Goal: Task Accomplishment & Management: Use online tool/utility

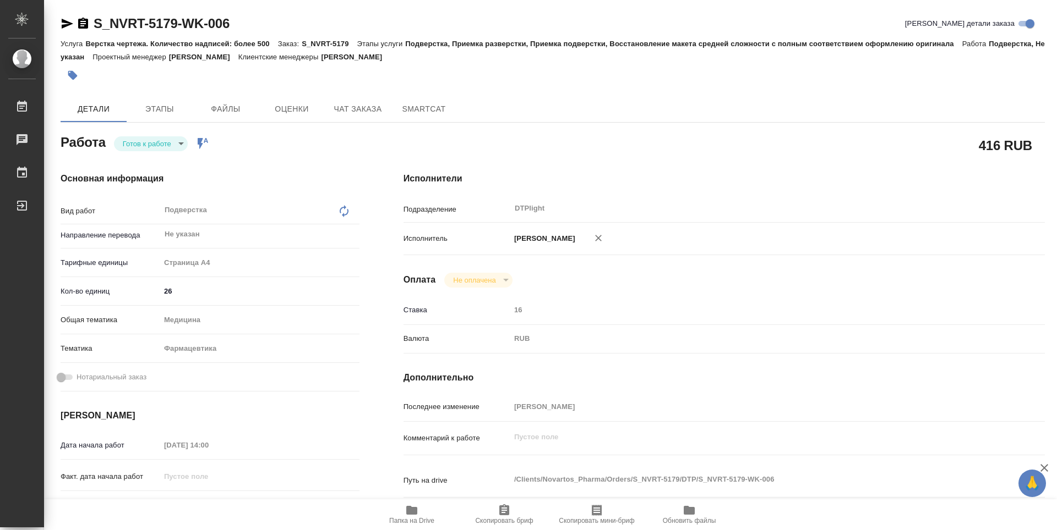
click at [279, 150] on div "Основная информация Вид работ Подверстка x ​ Направление перевода Не указан ​ Т…" at bounding box center [210, 385] width 343 height 470
click at [165, 145] on body "🙏 .cls-1 fill:#fff; AWATERA Guselnikov Roman Работы 0 Чаты График Выйти S_NVRT-…" at bounding box center [528, 265] width 1057 height 530
click at [149, 148] on button "В работе" at bounding box center [141, 144] width 36 height 12
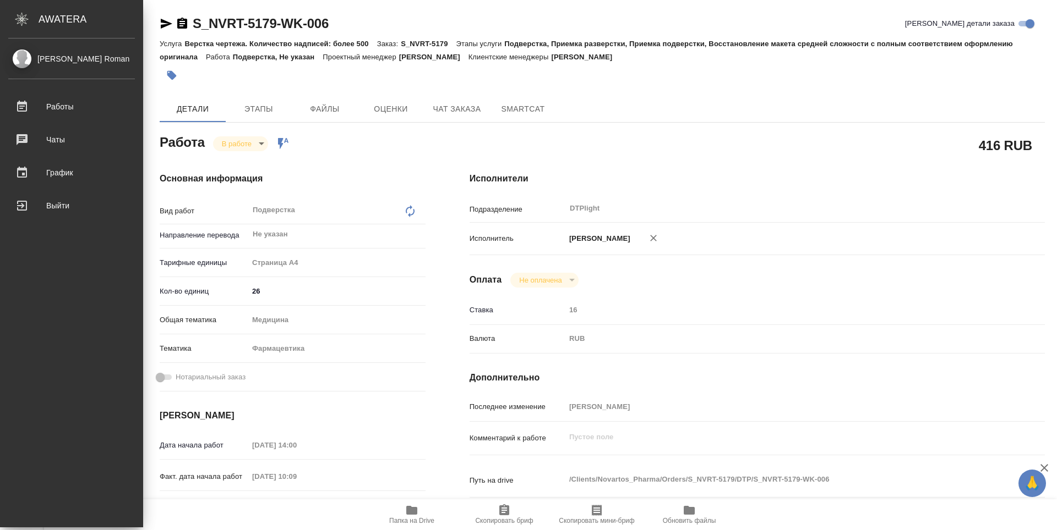
type textarea "x"
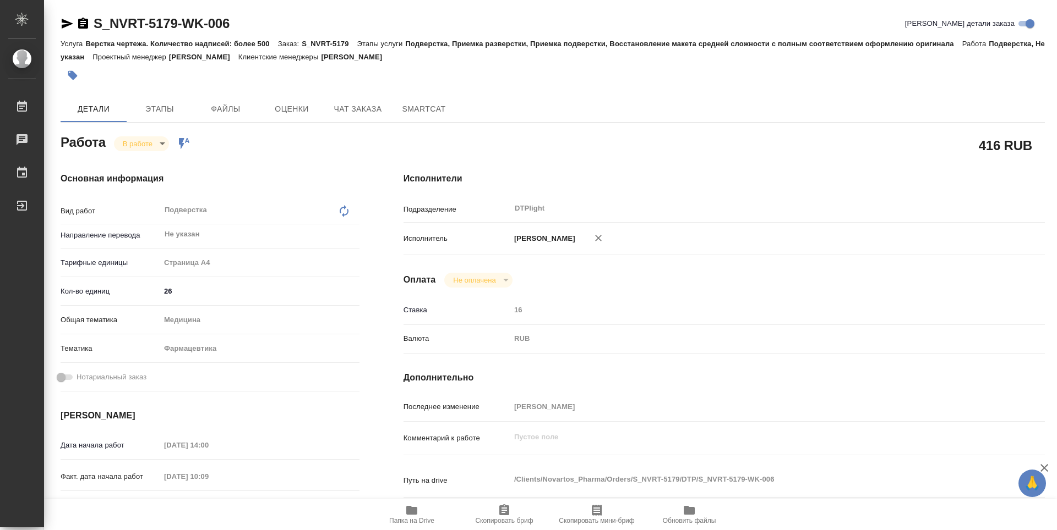
type textarea "x"
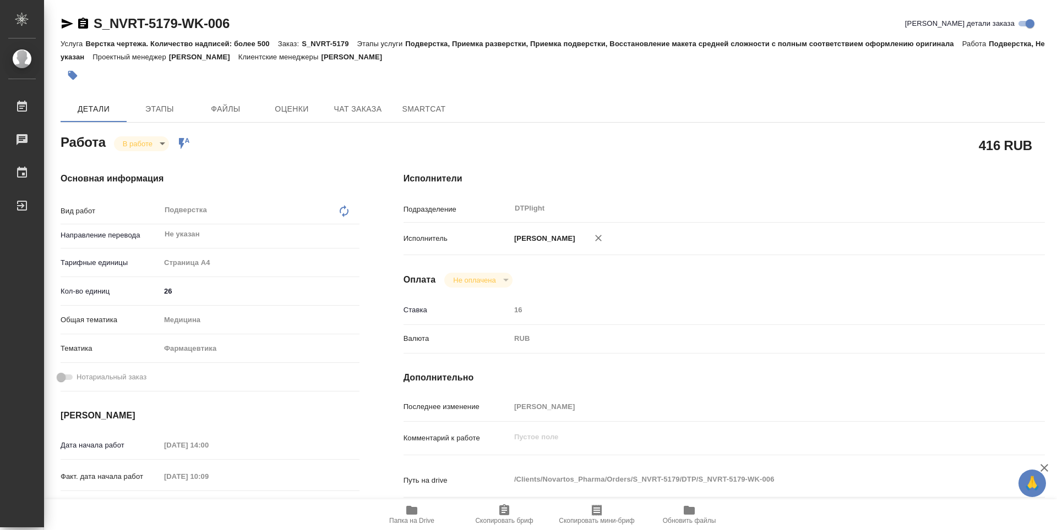
type textarea "x"
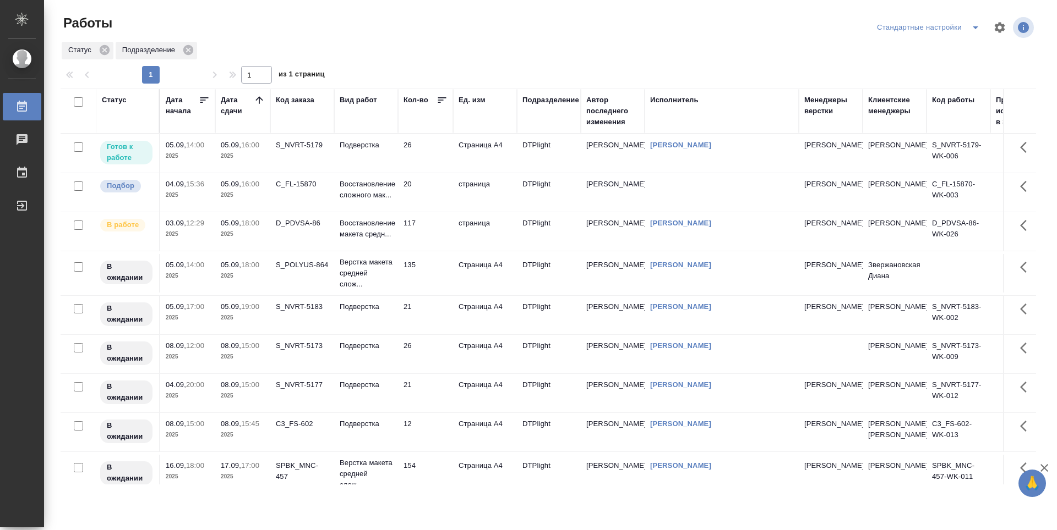
click at [253, 282] on p "2025" at bounding box center [243, 276] width 44 height 11
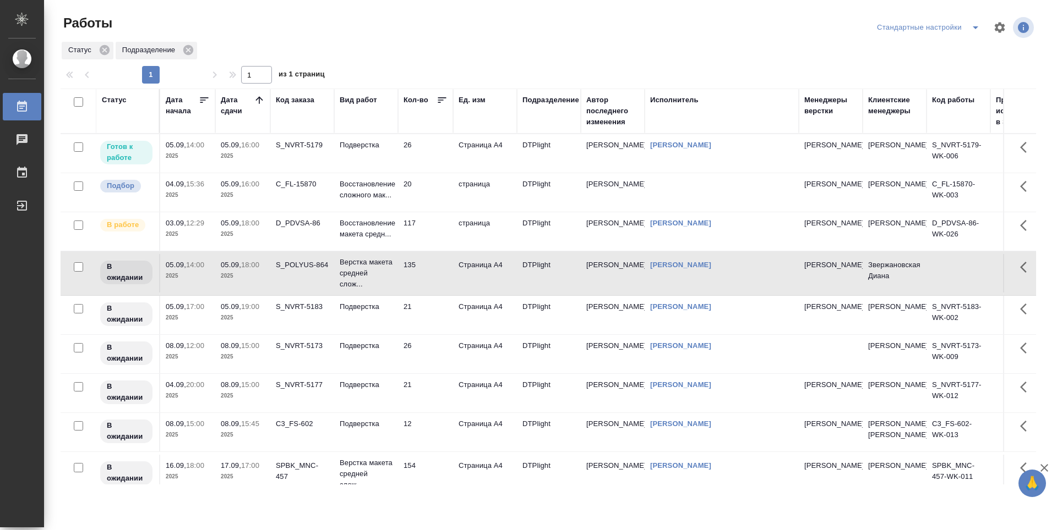
click at [245, 324] on p "2025" at bounding box center [243, 318] width 44 height 11
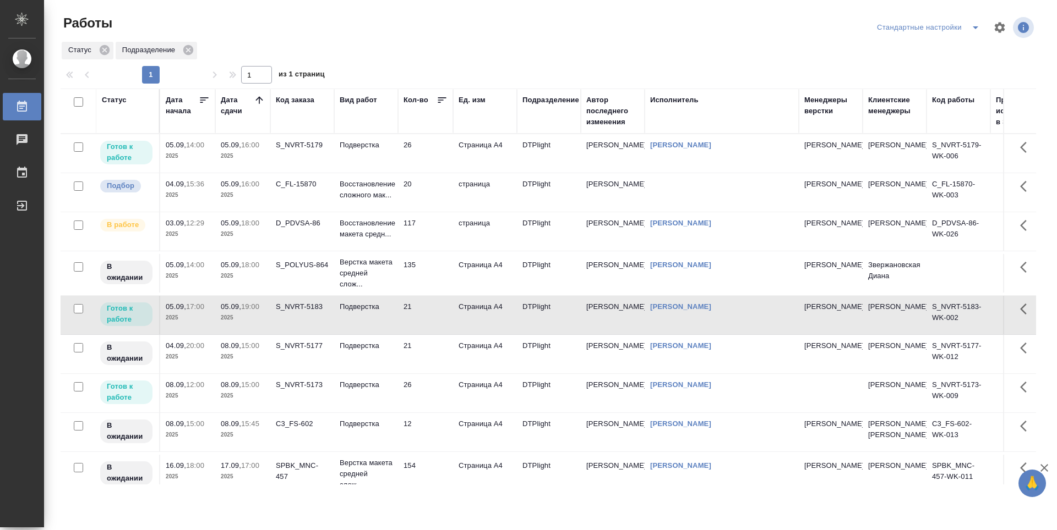
click at [360, 408] on td "Подверстка" at bounding box center [366, 393] width 64 height 39
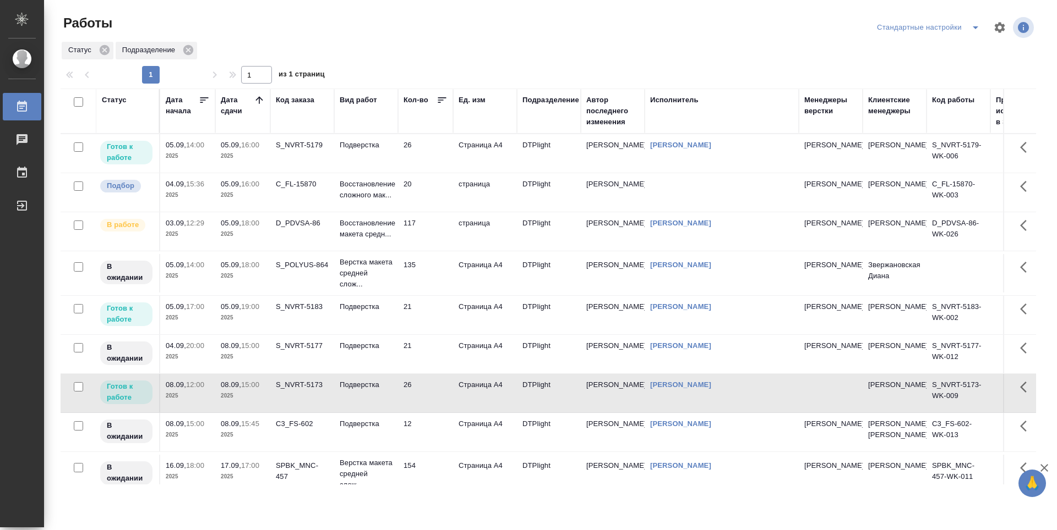
click at [428, 319] on td "21" at bounding box center [425, 315] width 55 height 39
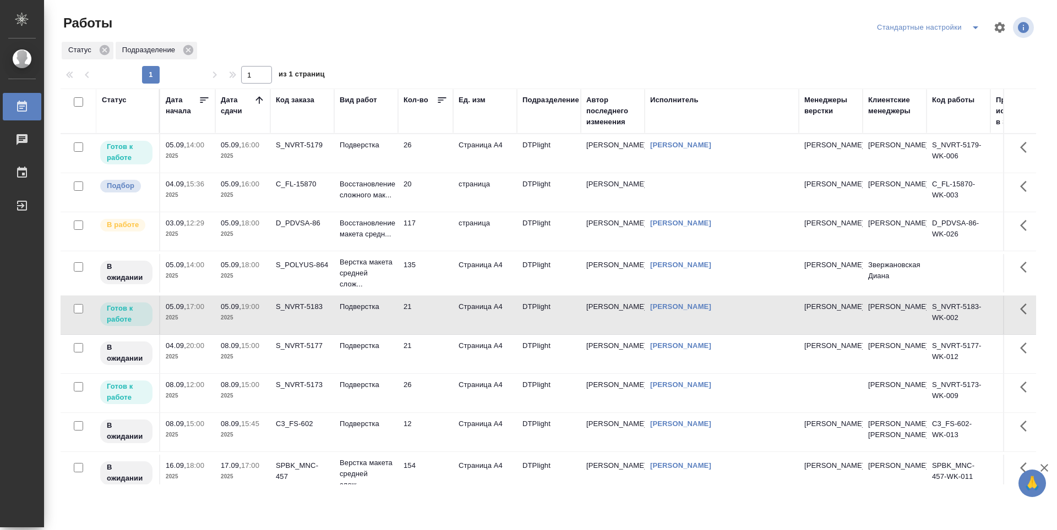
click at [436, 324] on td "21" at bounding box center [425, 315] width 55 height 39
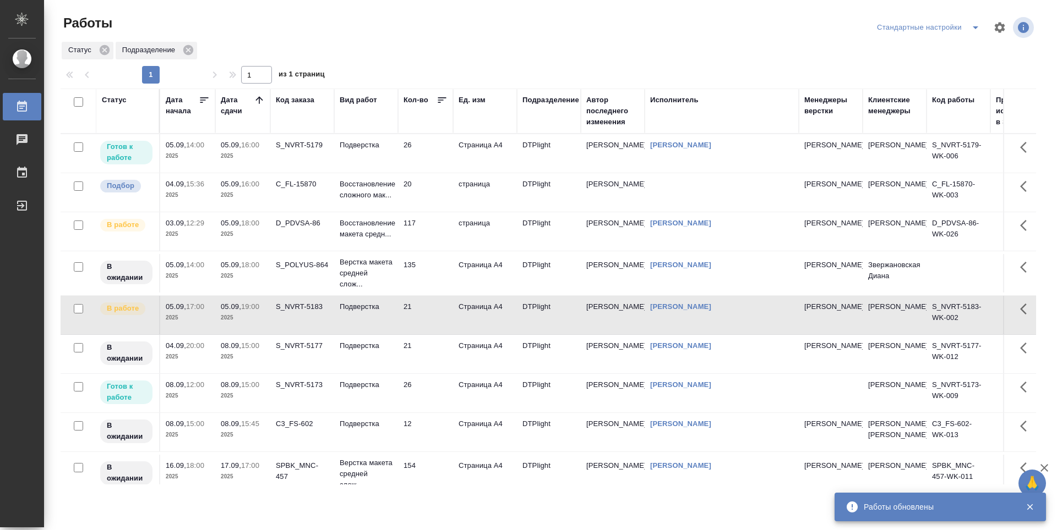
click at [429, 392] on td "26" at bounding box center [425, 393] width 55 height 39
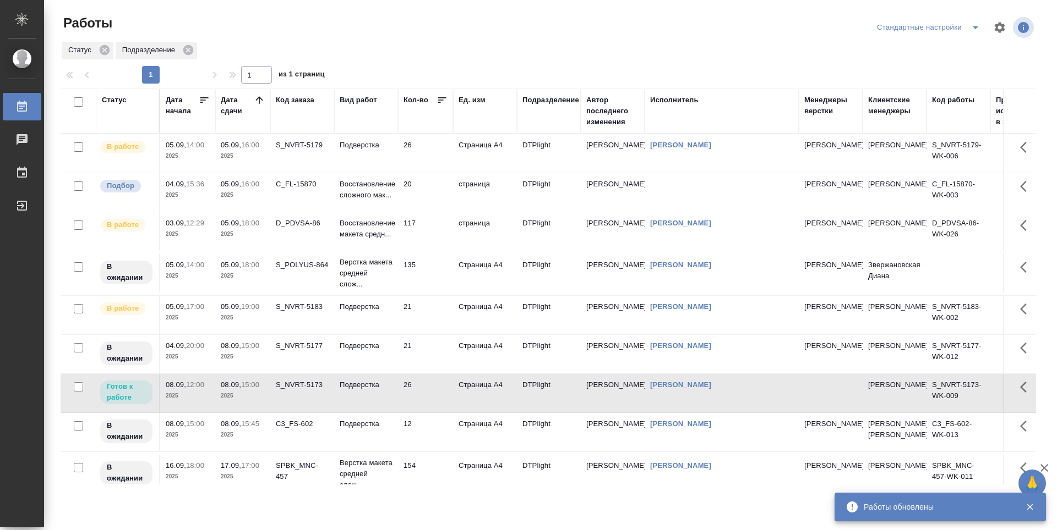
click at [433, 232] on td "117" at bounding box center [425, 231] width 55 height 39
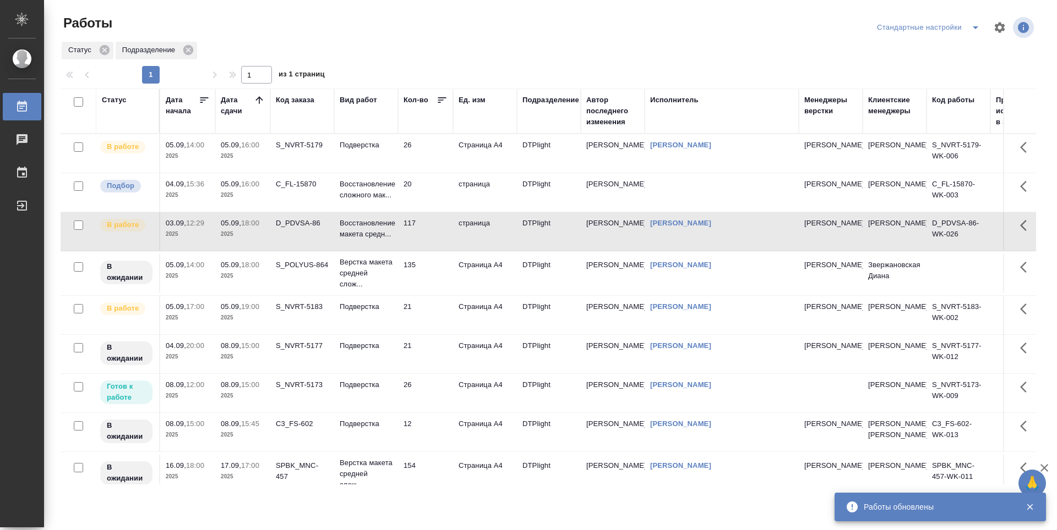
click at [426, 313] on td "21" at bounding box center [425, 315] width 55 height 39
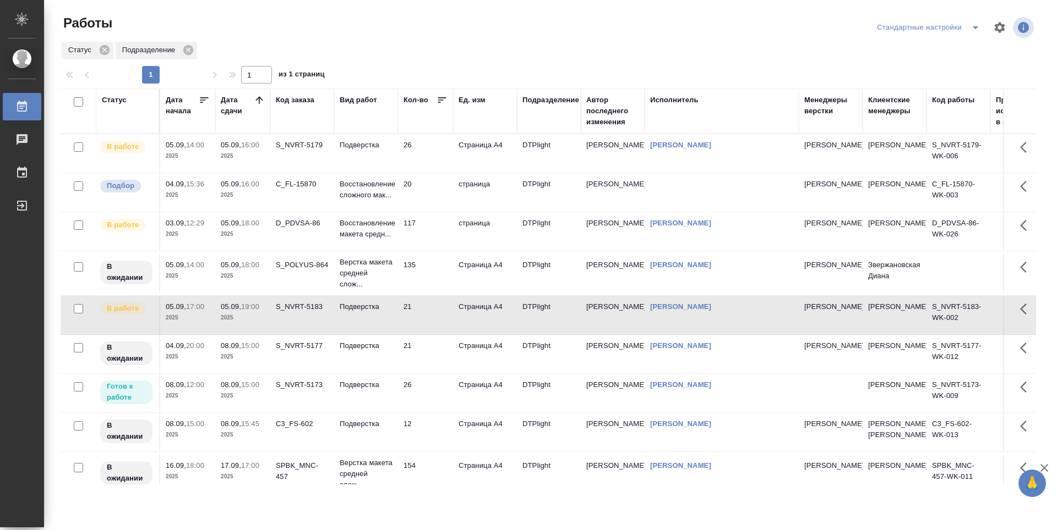
click at [438, 402] on td "26" at bounding box center [425, 393] width 55 height 39
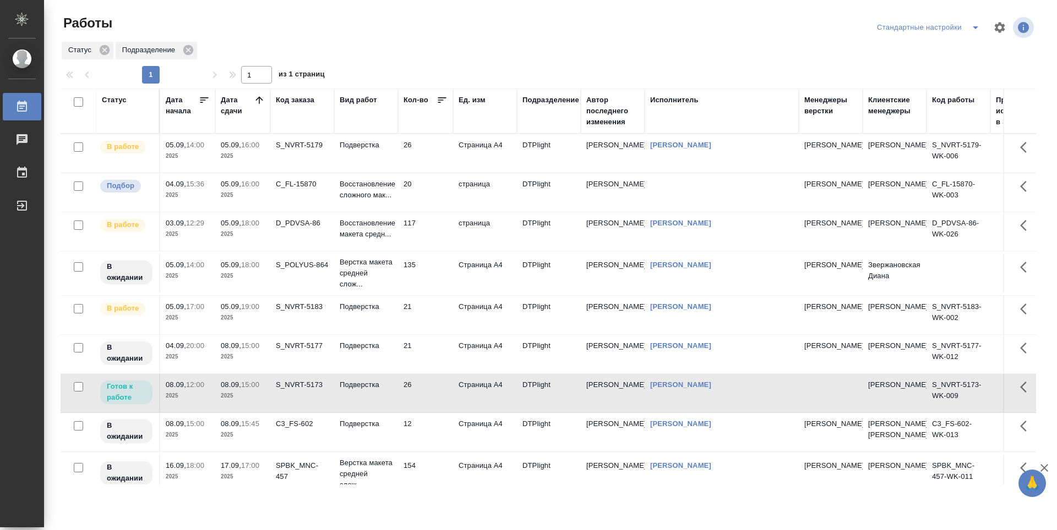
click at [430, 402] on td "26" at bounding box center [425, 393] width 55 height 39
click at [435, 399] on td "26" at bounding box center [425, 393] width 55 height 39
click at [441, 240] on td "117" at bounding box center [425, 231] width 55 height 39
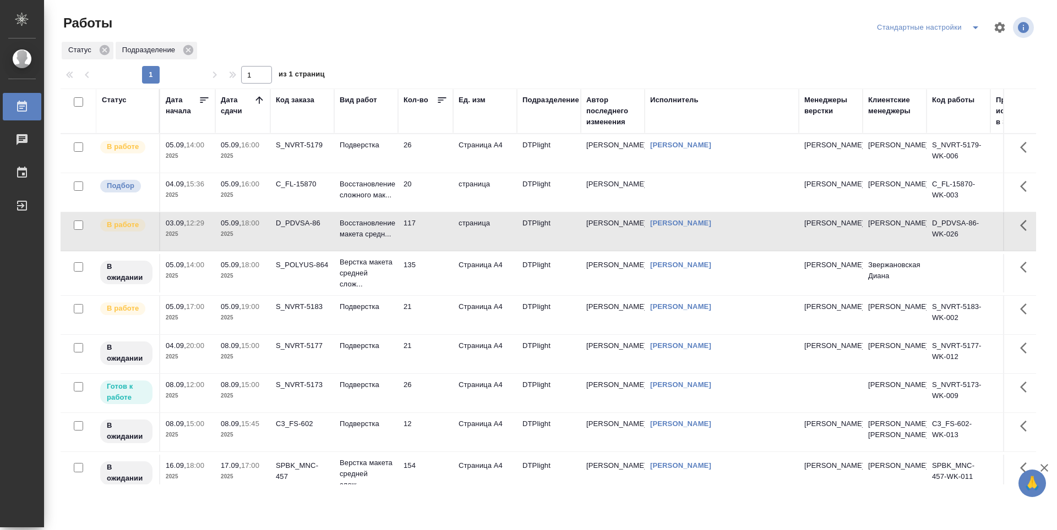
click at [431, 292] on td "135" at bounding box center [425, 273] width 55 height 39
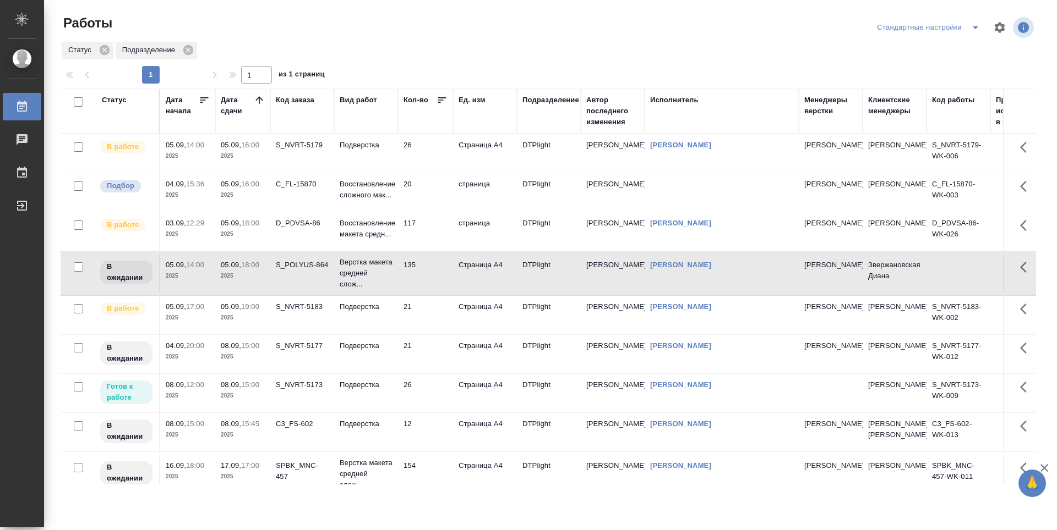
click at [430, 195] on td "20" at bounding box center [425, 192] width 55 height 39
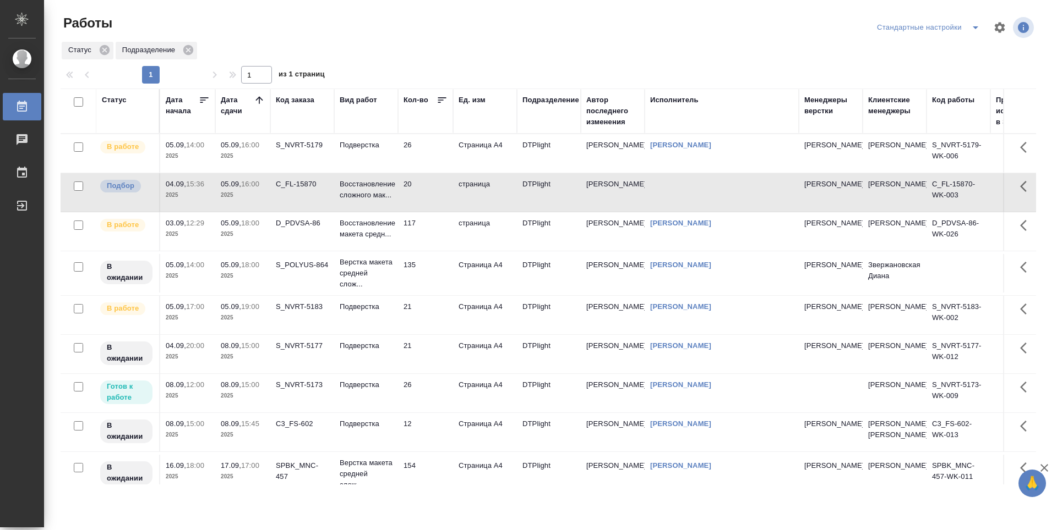
click at [430, 195] on td "20" at bounding box center [425, 192] width 55 height 39
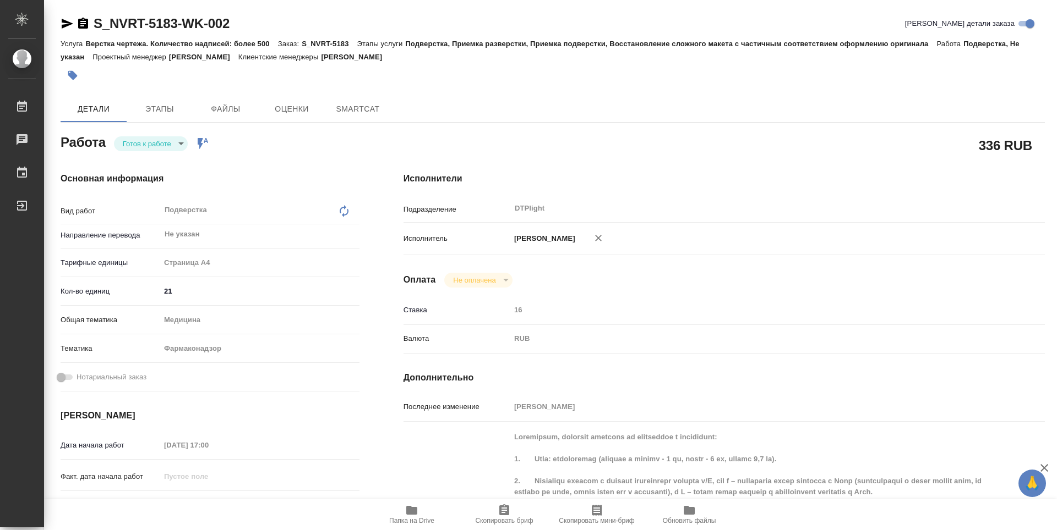
type textarea "x"
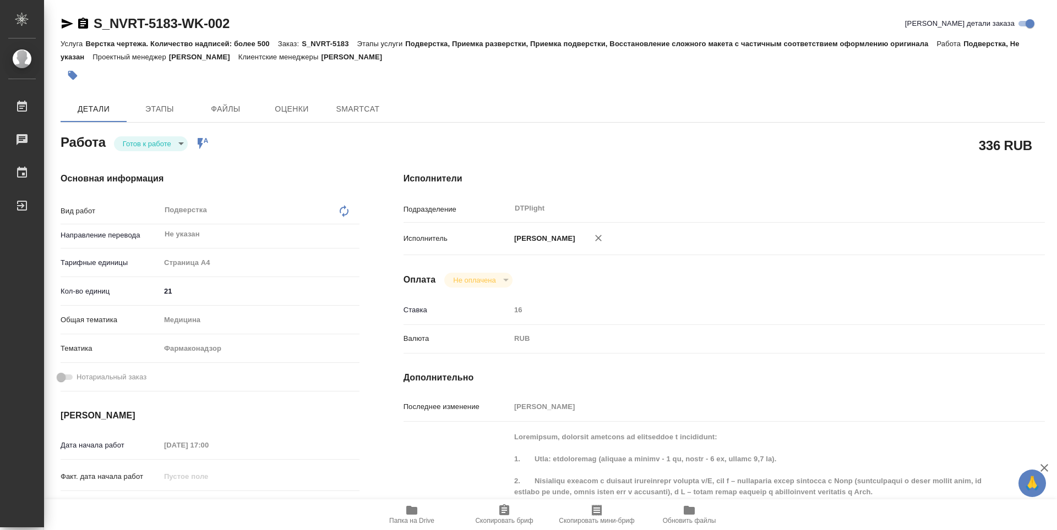
type textarea "x"
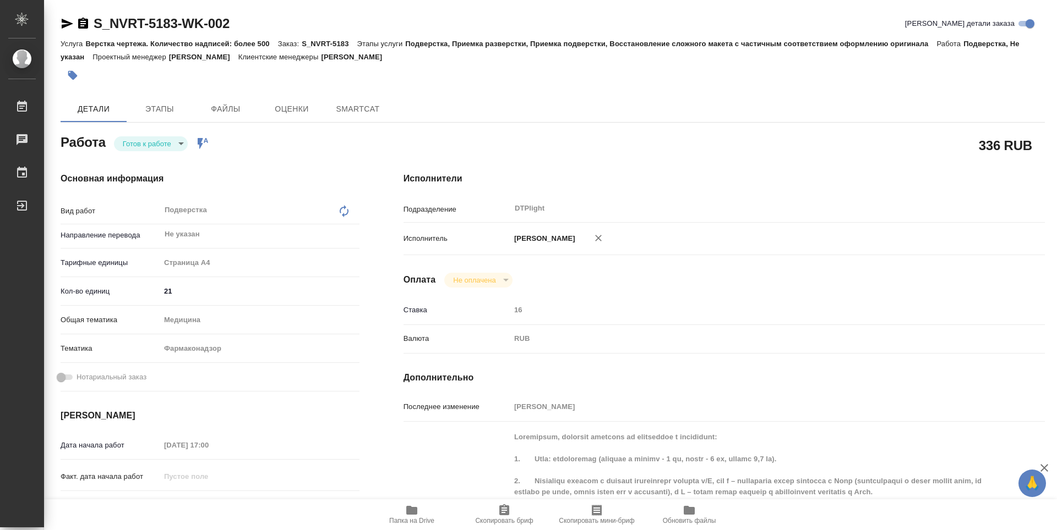
type textarea "x"
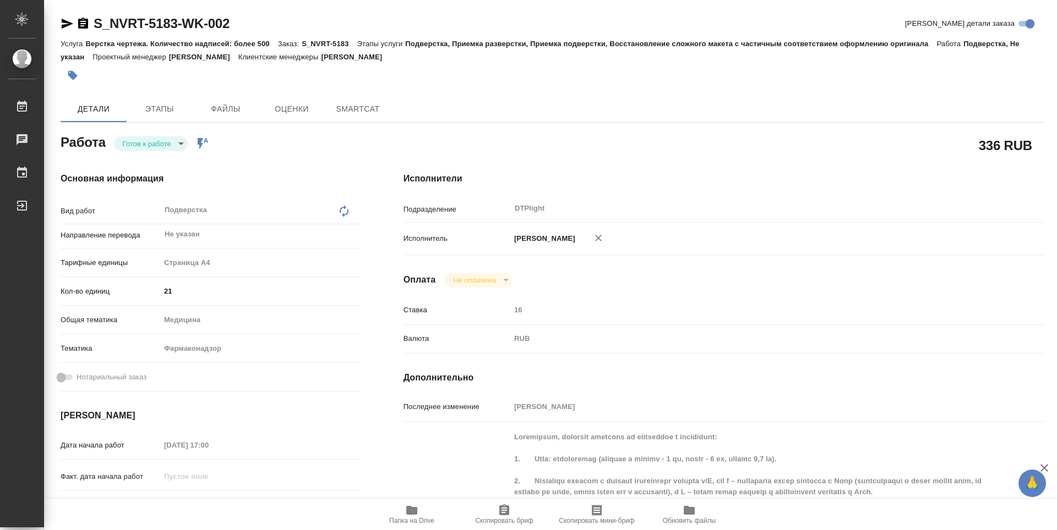
type textarea "x"
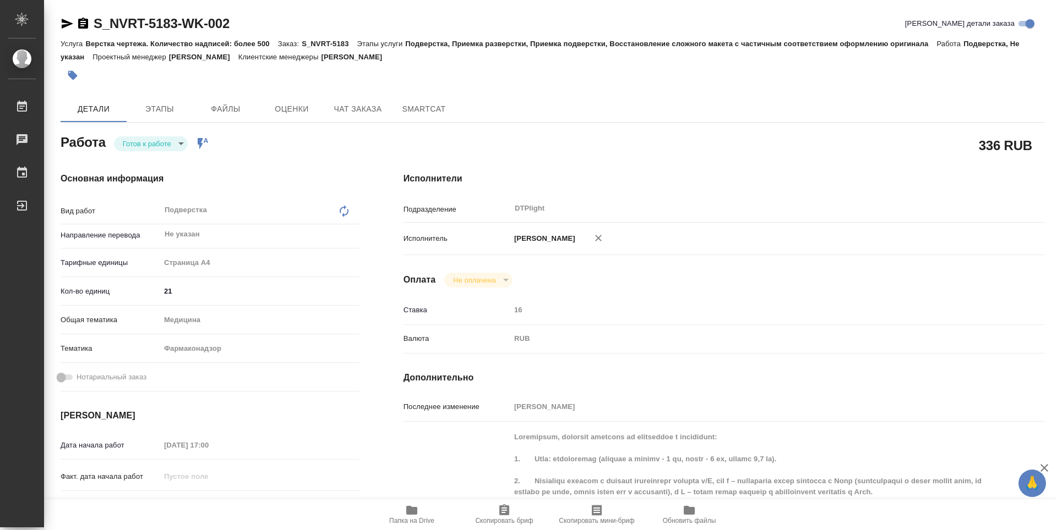
scroll to position [55, 0]
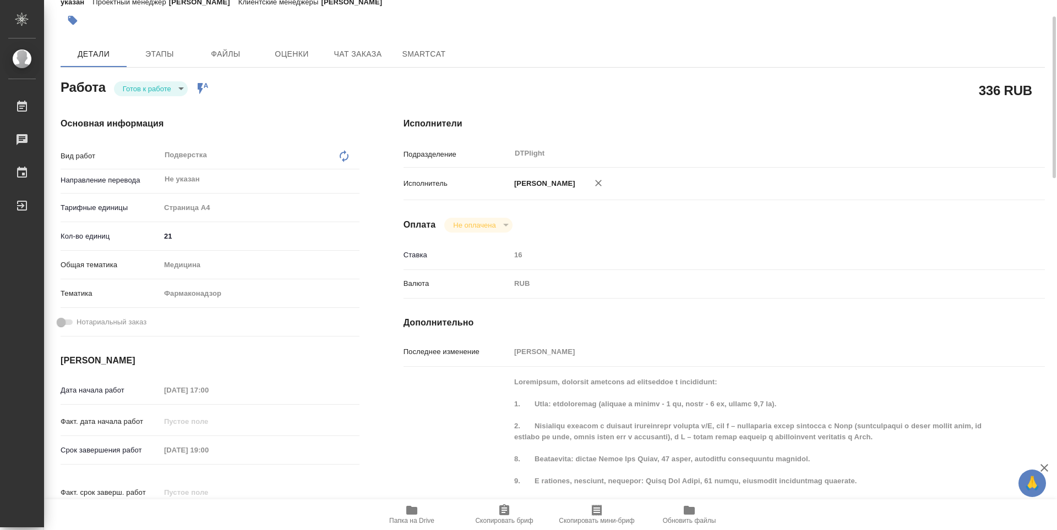
type textarea "x"
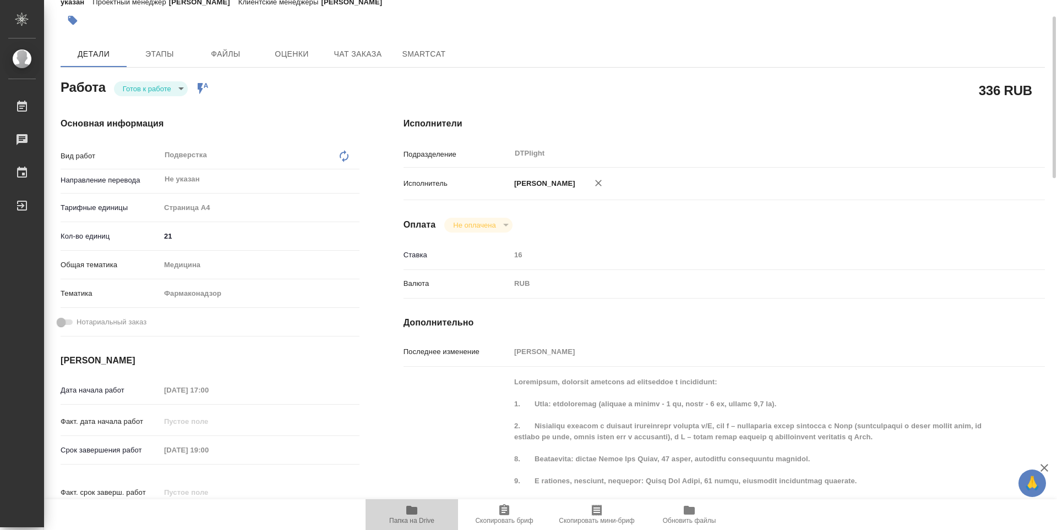
click at [420, 511] on span "Папка на Drive" at bounding box center [411, 514] width 79 height 21
type textarea "x"
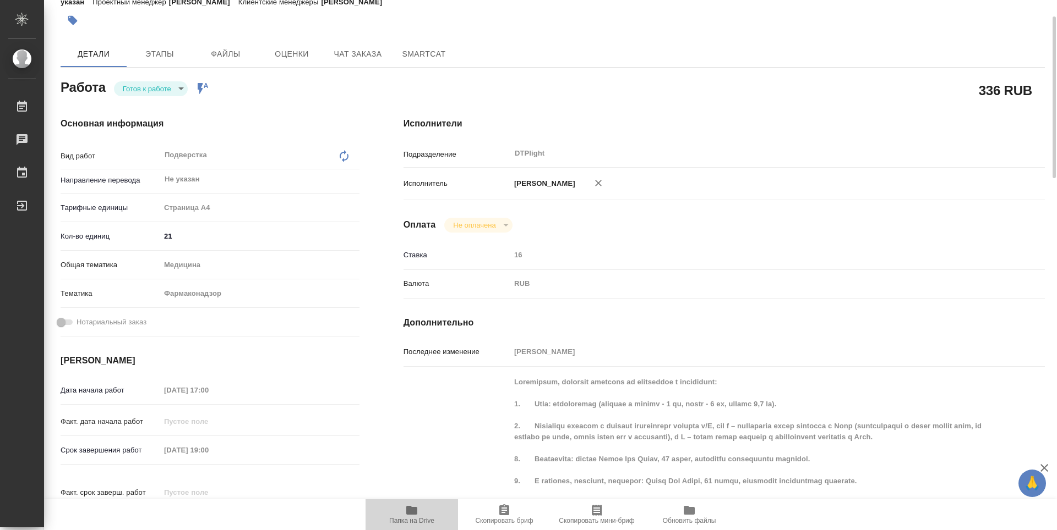
type textarea "x"
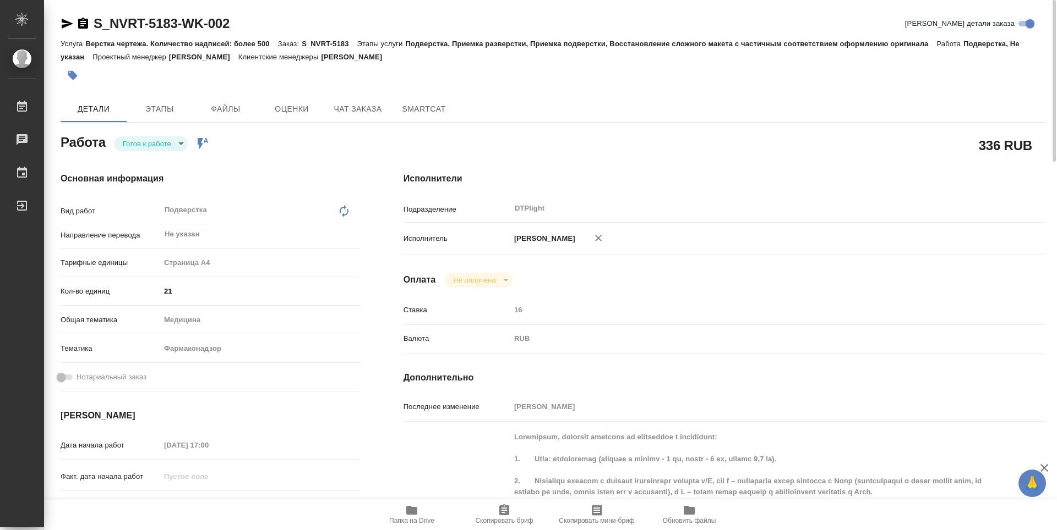
click at [184, 140] on body "🙏 .cls-1 fill:#fff; AWATERA Guselnikov Roman Работы 0 Чаты График Выйти S_NVRT-…" at bounding box center [528, 265] width 1057 height 530
click at [148, 141] on button "В работе" at bounding box center [141, 144] width 36 height 12
type textarea "x"
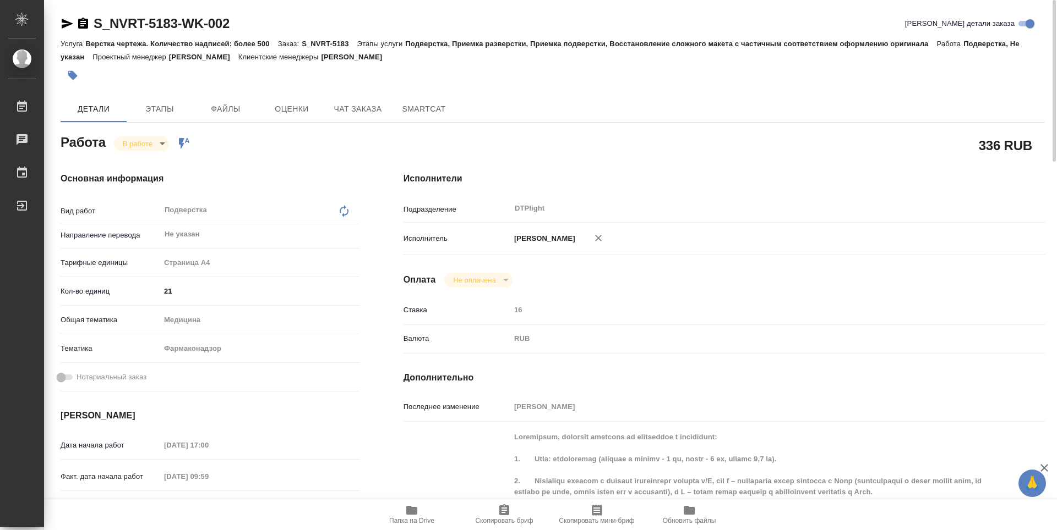
type textarea "x"
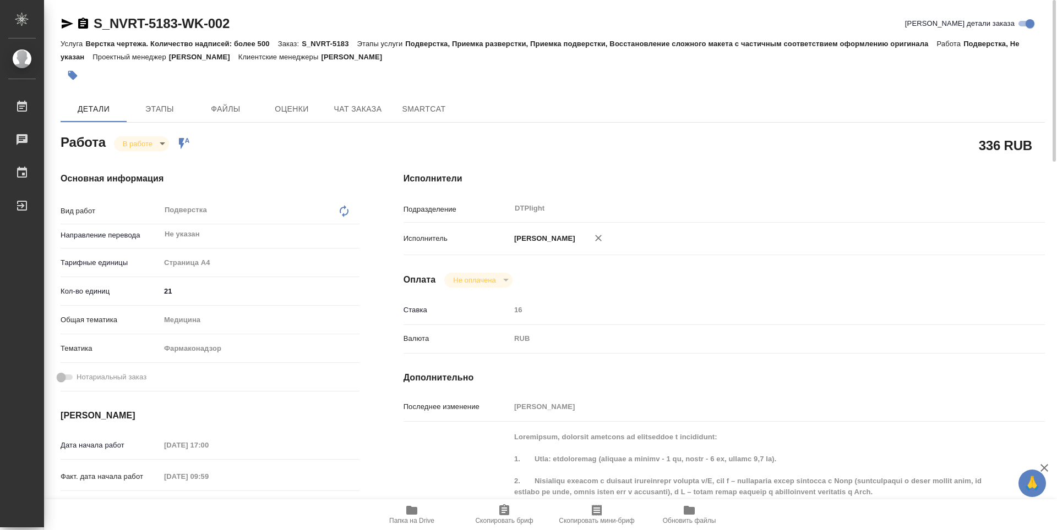
type textarea "x"
click at [79, 24] on icon "button" at bounding box center [83, 23] width 10 height 11
type textarea "x"
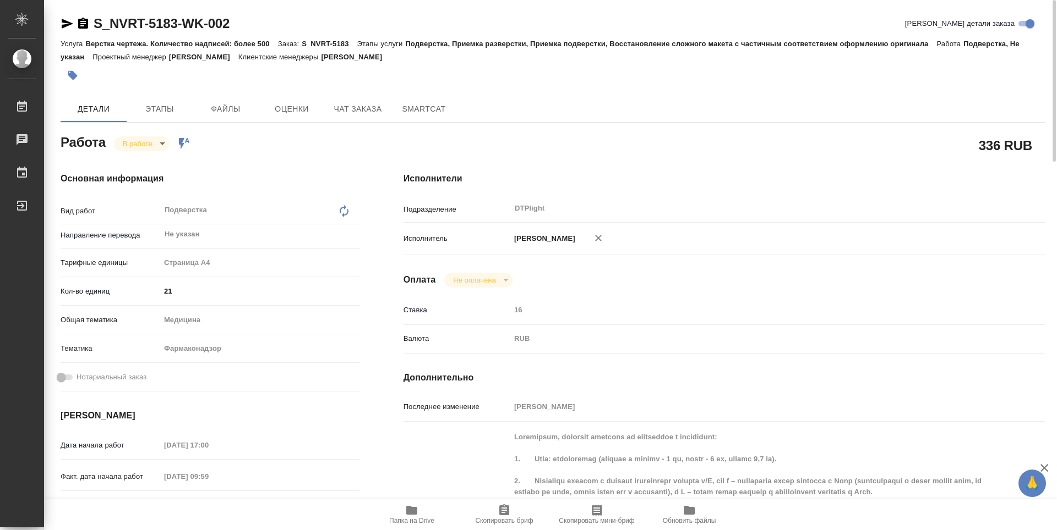
type textarea "x"
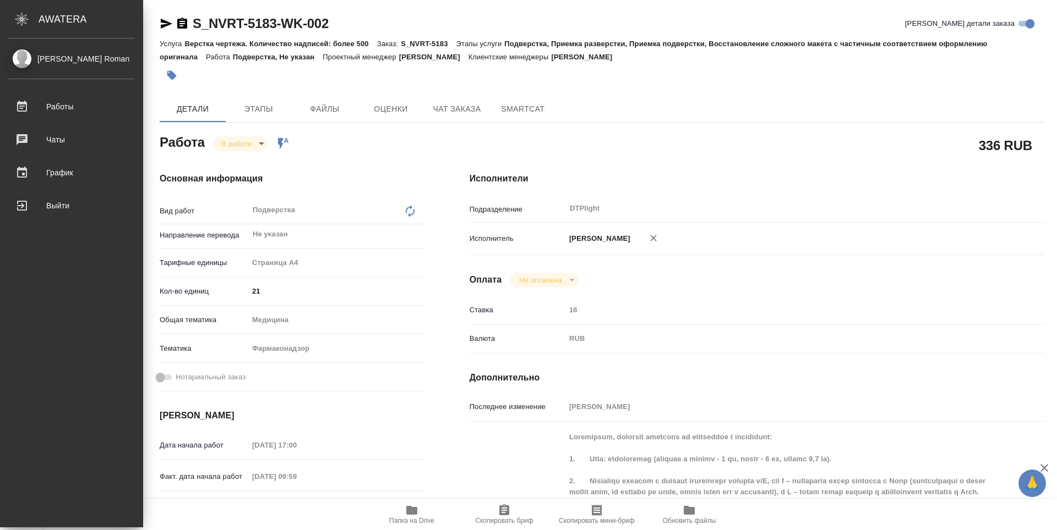
type textarea "x"
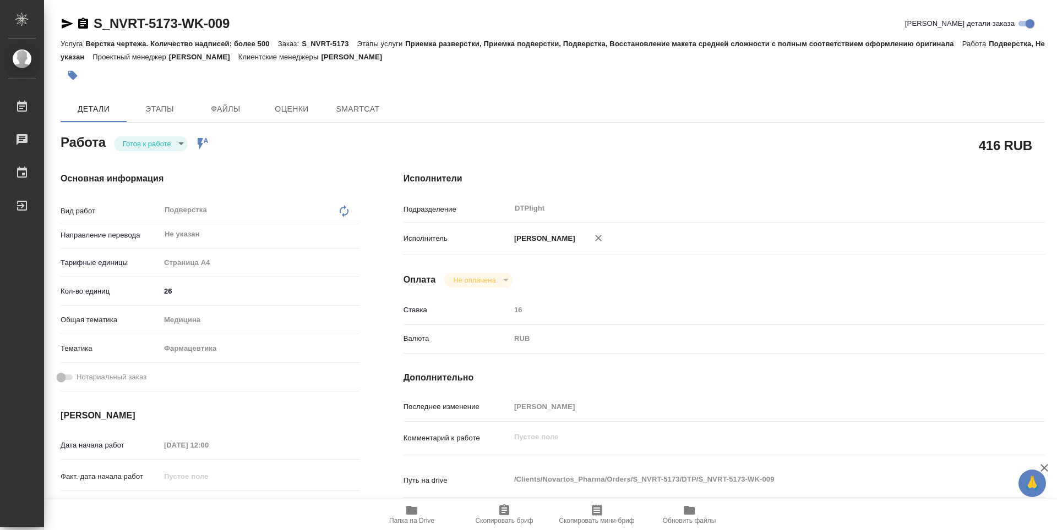
type textarea "x"
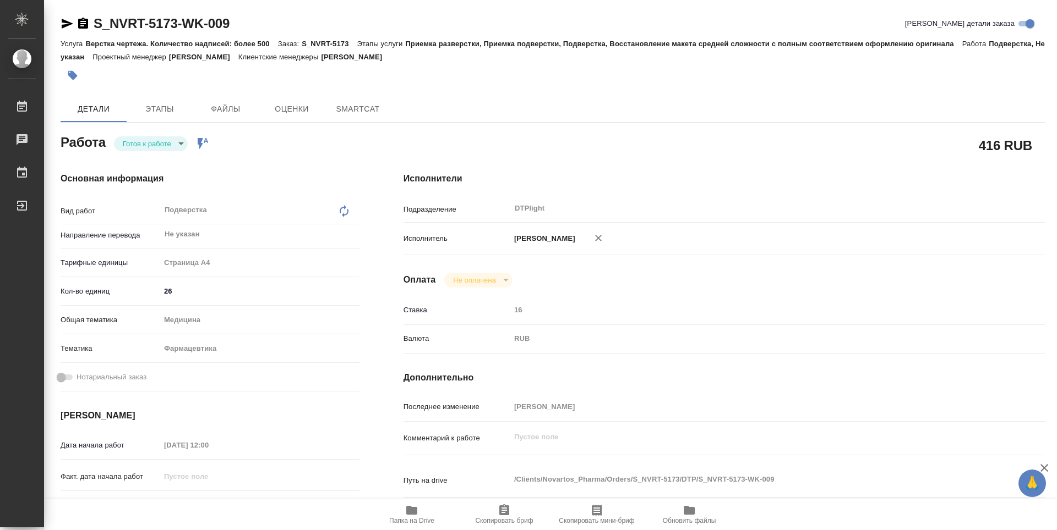
type textarea "x"
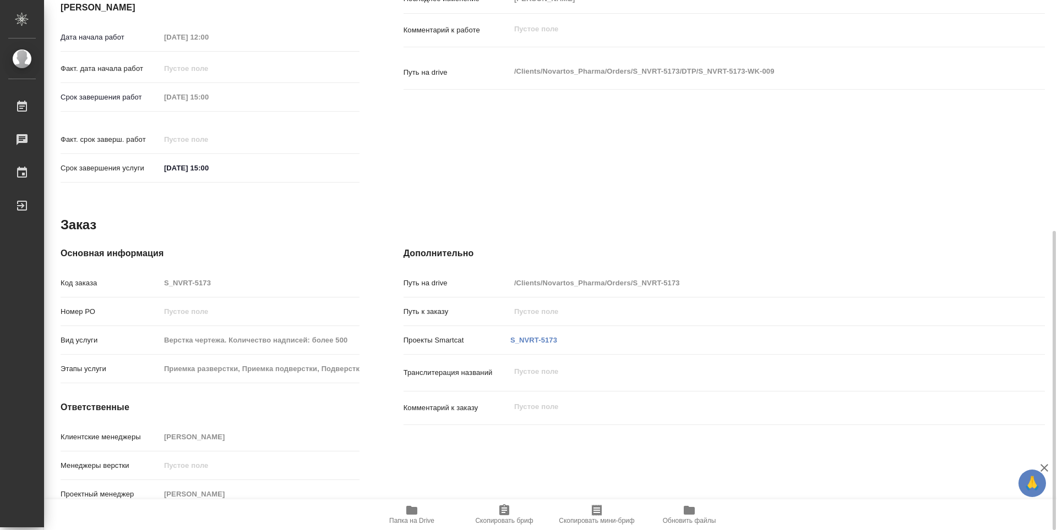
type textarea "x"
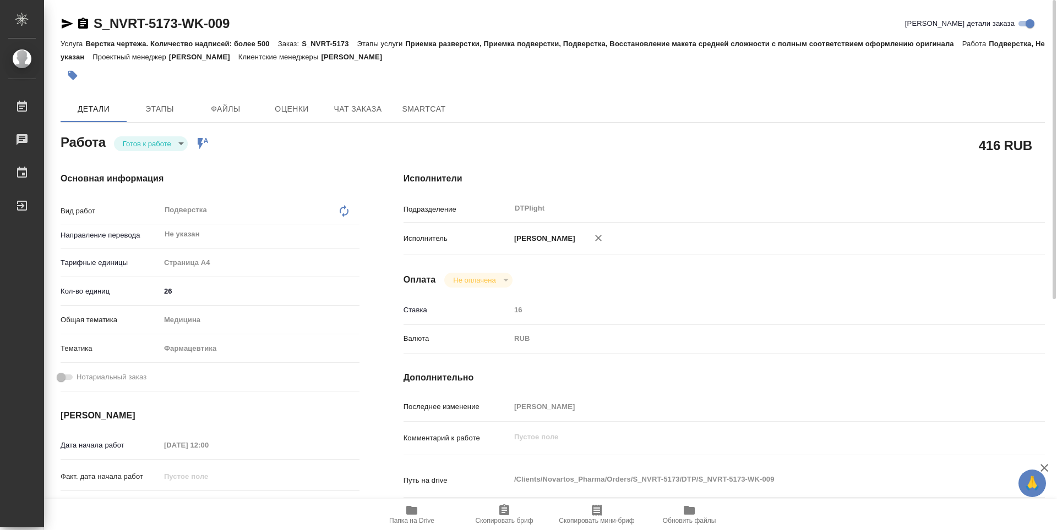
type textarea "x"
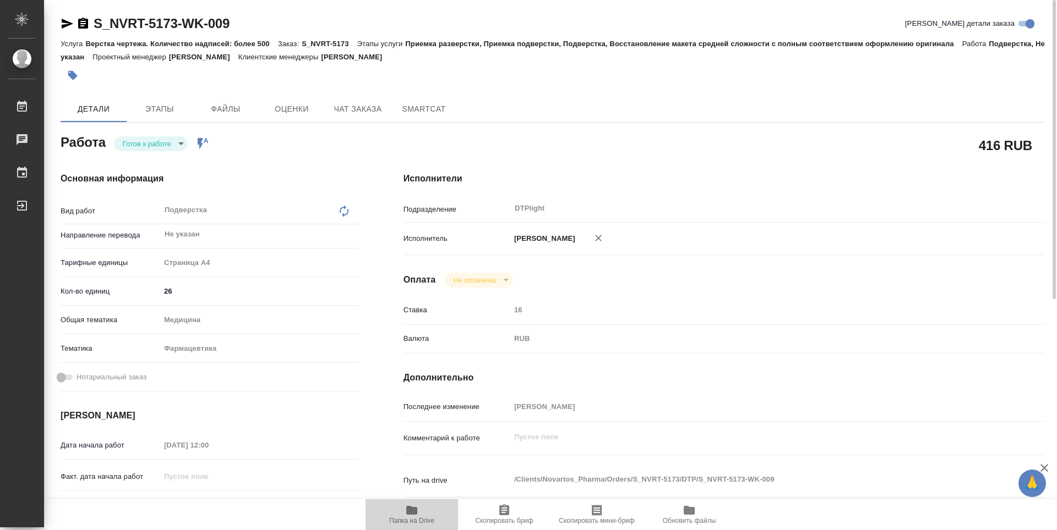
click at [405, 517] on span "Папка на Drive" at bounding box center [411, 521] width 45 height 8
type textarea "x"
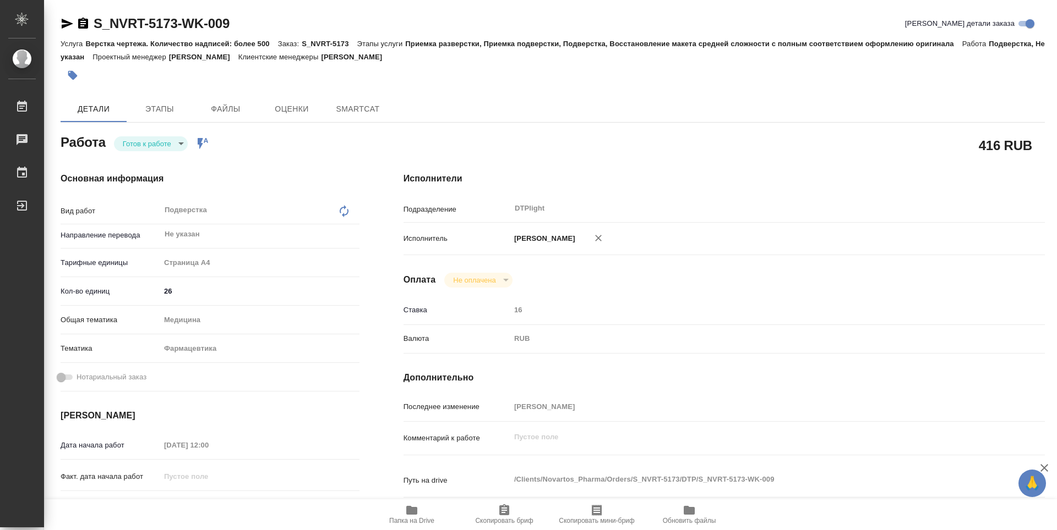
type textarea "x"
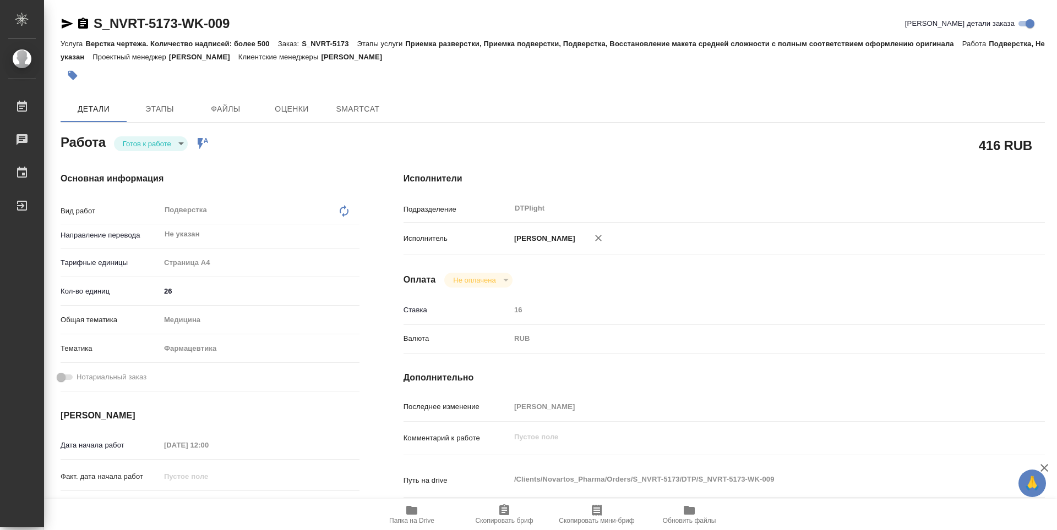
type textarea "x"
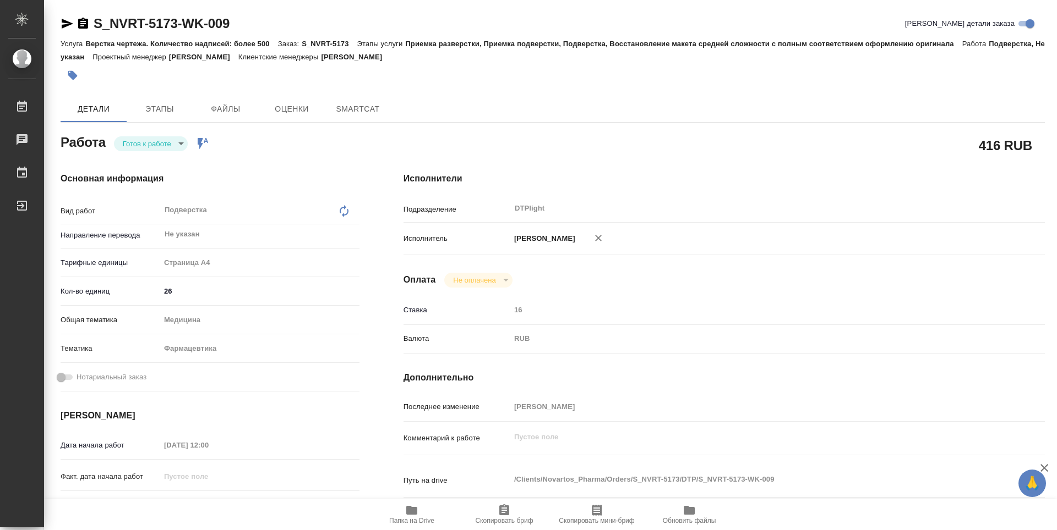
type textarea "x"
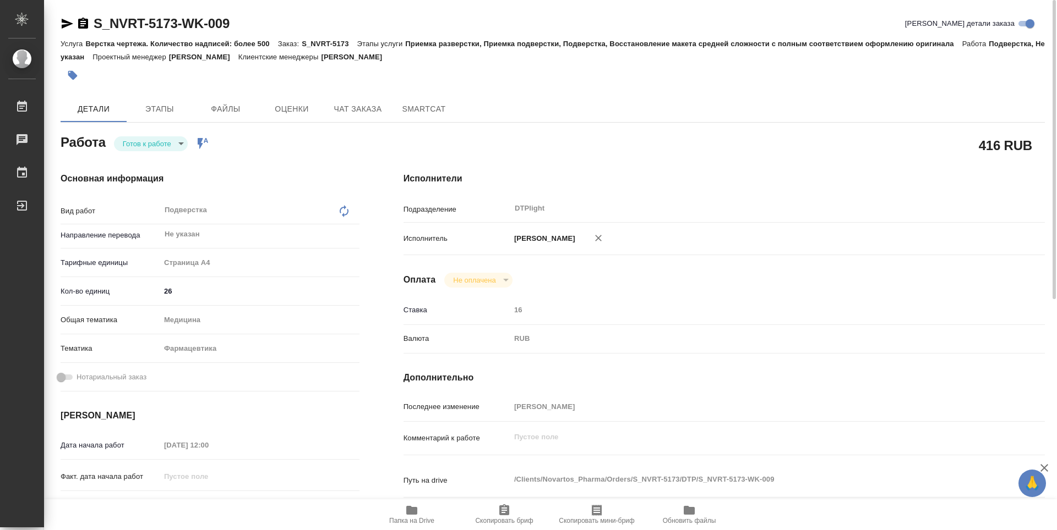
type textarea "x"
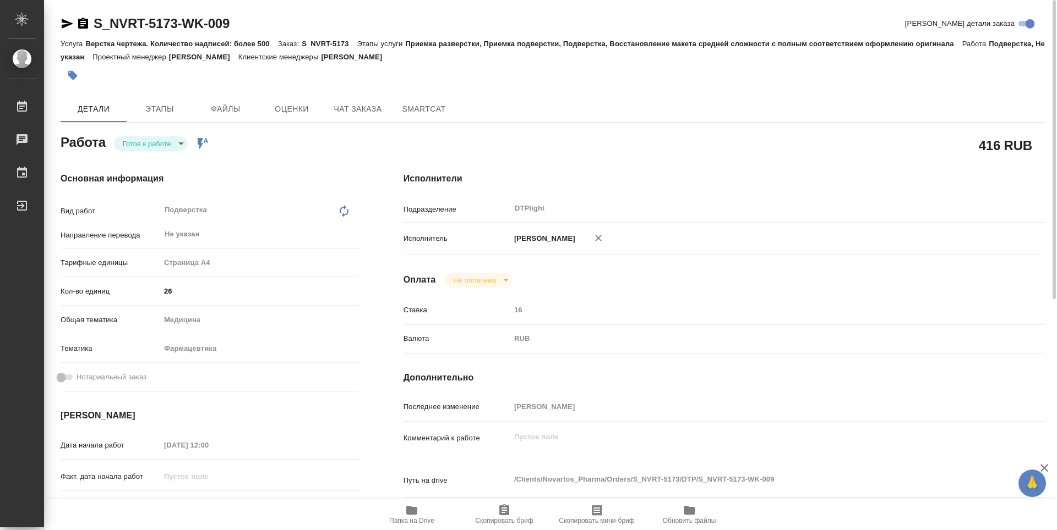
type textarea "x"
click at [429, 512] on span "Папка на Drive" at bounding box center [411, 514] width 79 height 21
click at [171, 113] on span "Этапы" at bounding box center [159, 109] width 53 height 14
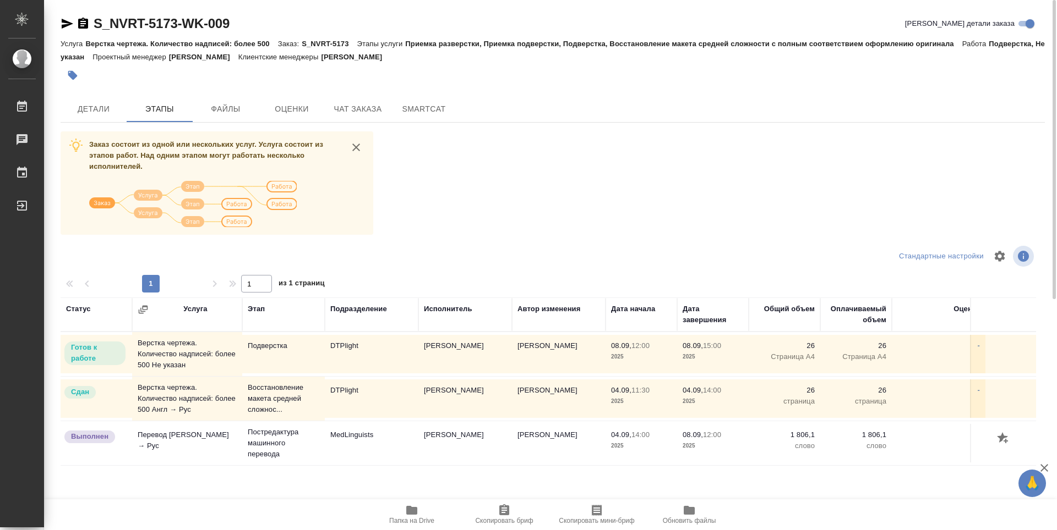
click at [373, 439] on td "MedLinguists" at bounding box center [372, 443] width 94 height 39
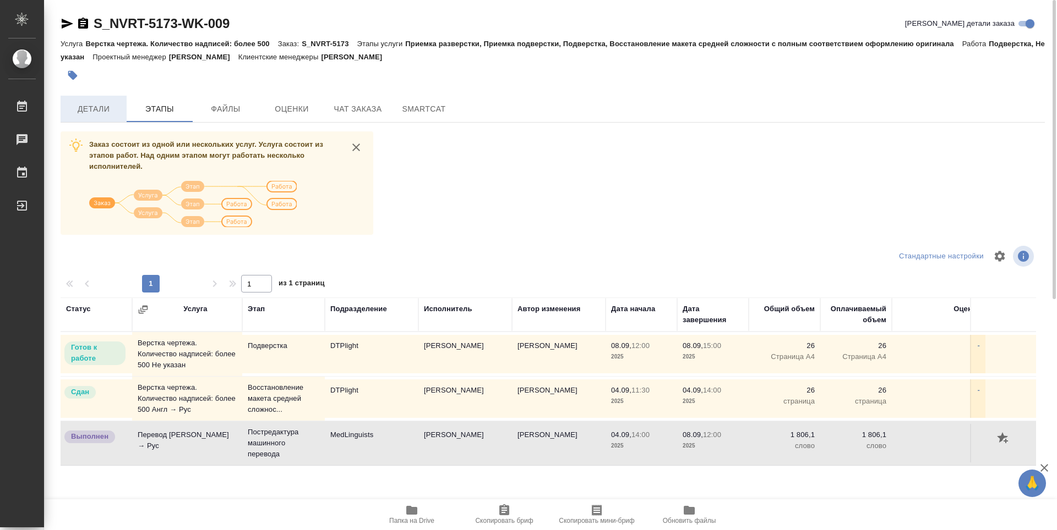
click at [105, 119] on button "Детали" at bounding box center [94, 109] width 66 height 26
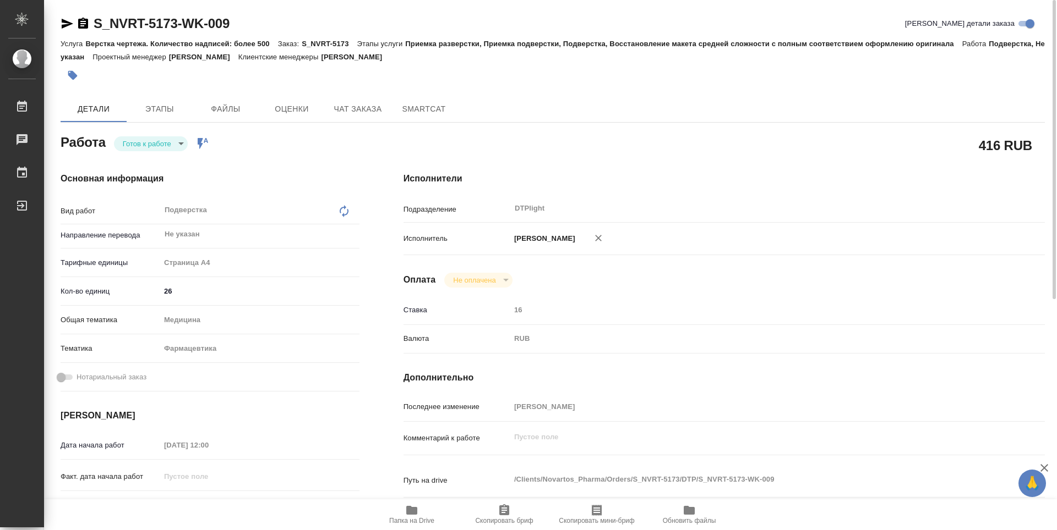
type textarea "x"
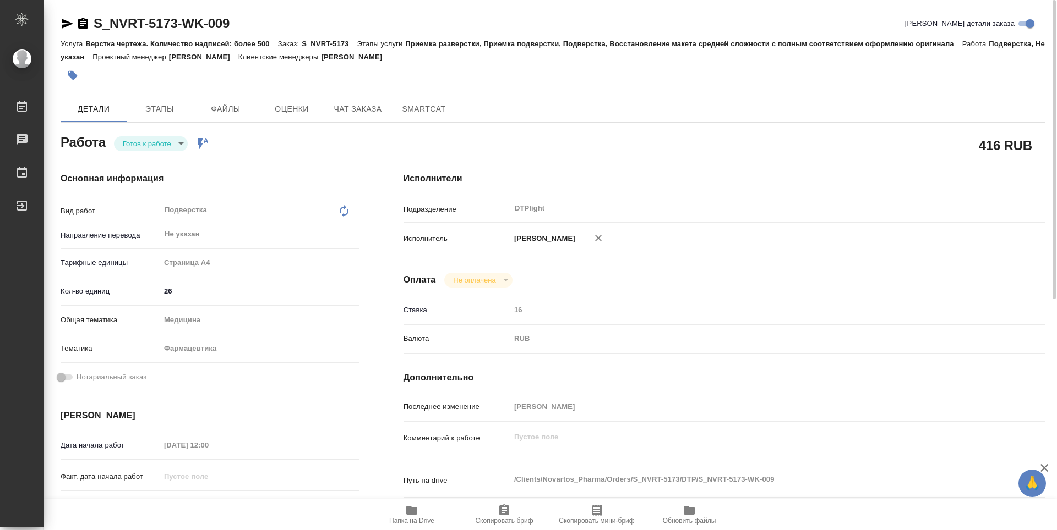
type textarea "x"
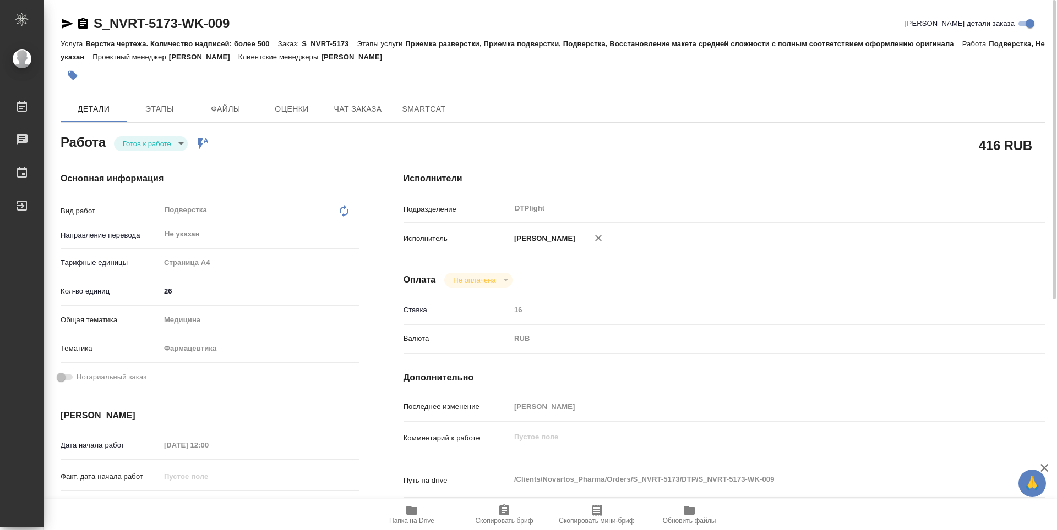
scroll to position [110, 0]
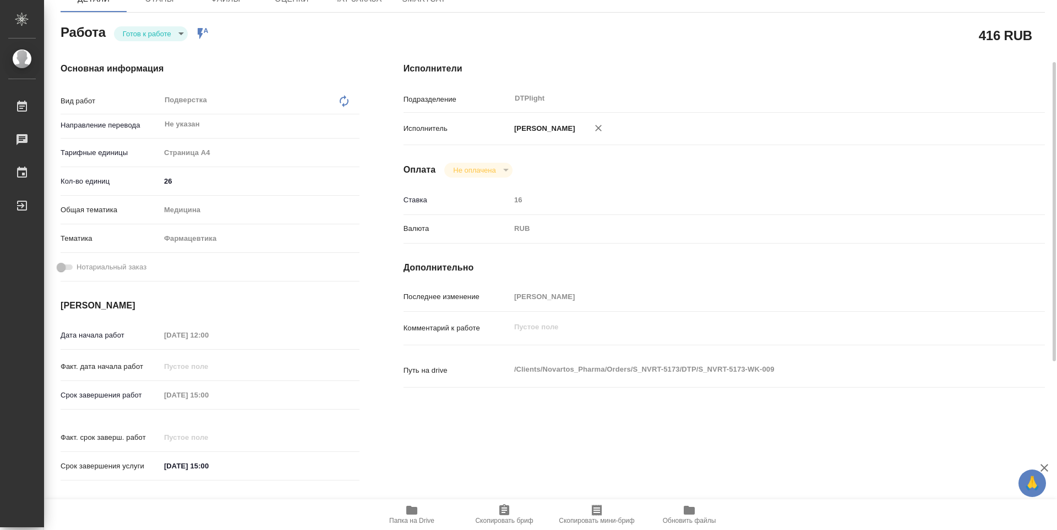
type textarea "x"
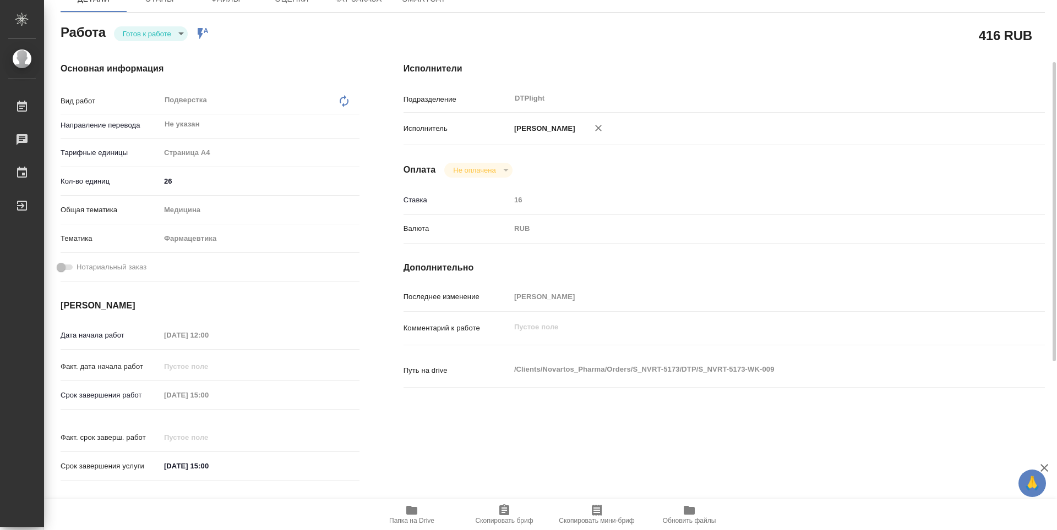
scroll to position [0, 0]
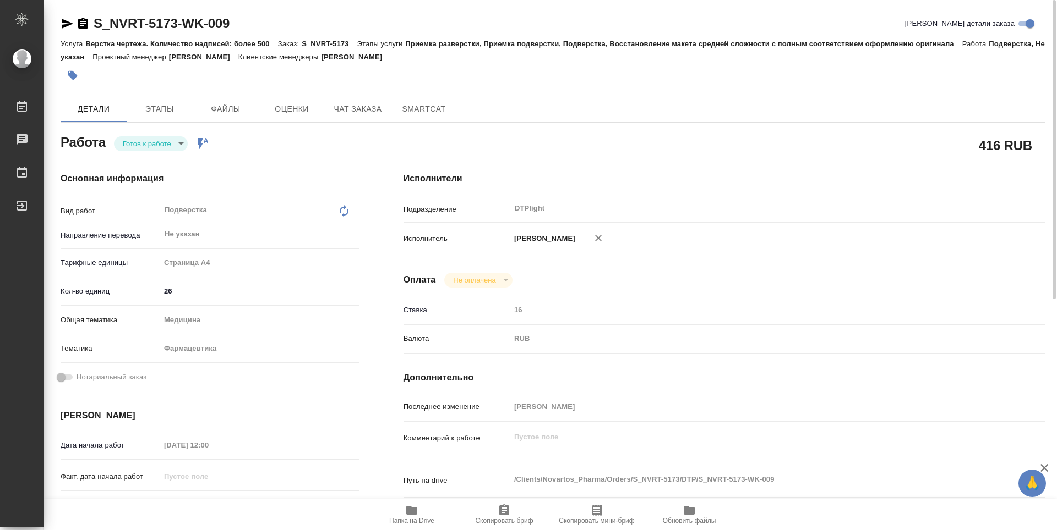
click at [415, 510] on icon "button" at bounding box center [411, 510] width 11 height 9
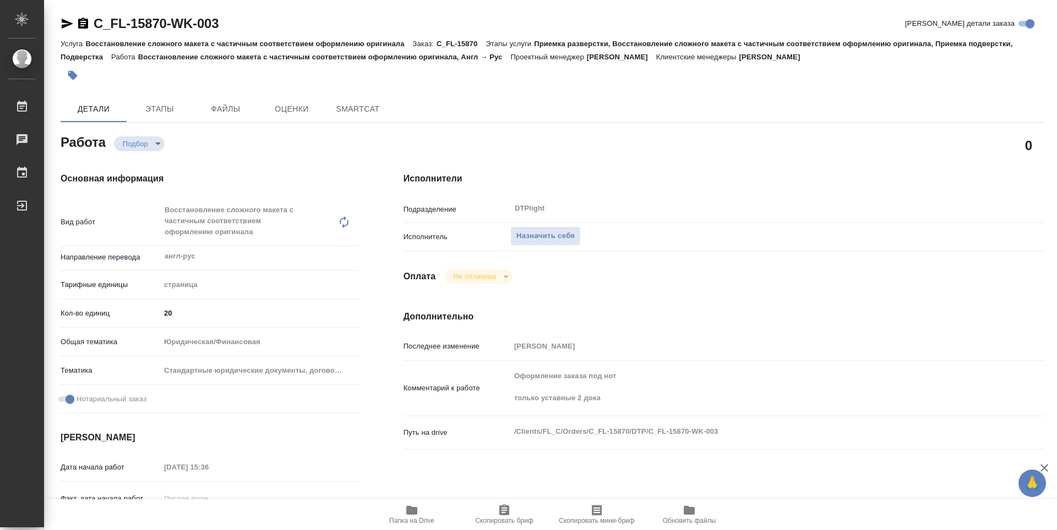
type textarea "x"
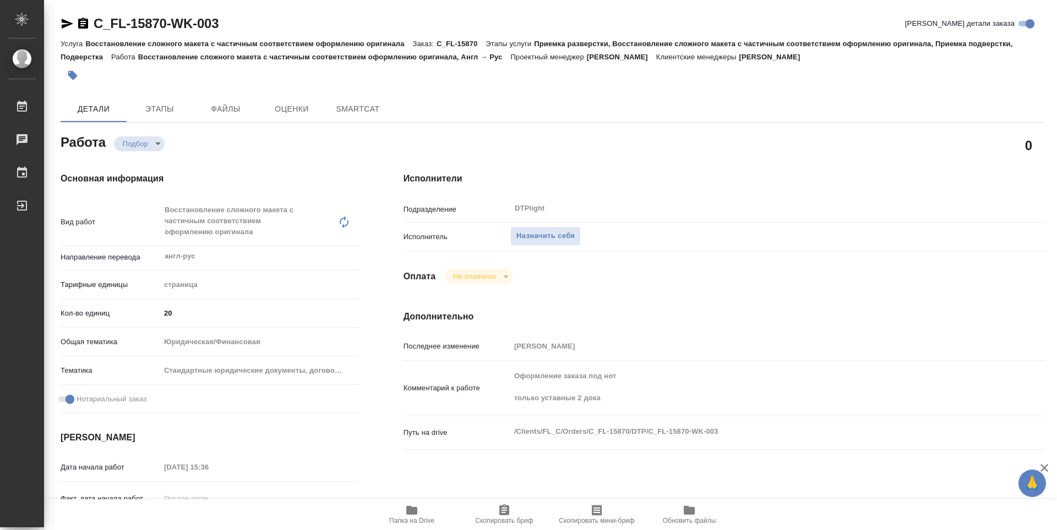
type textarea "x"
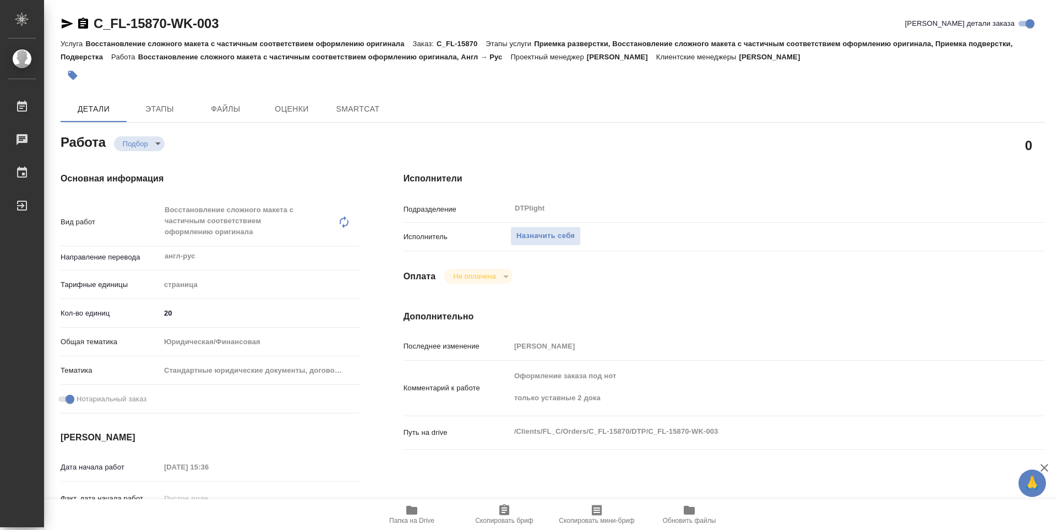
type textarea "x"
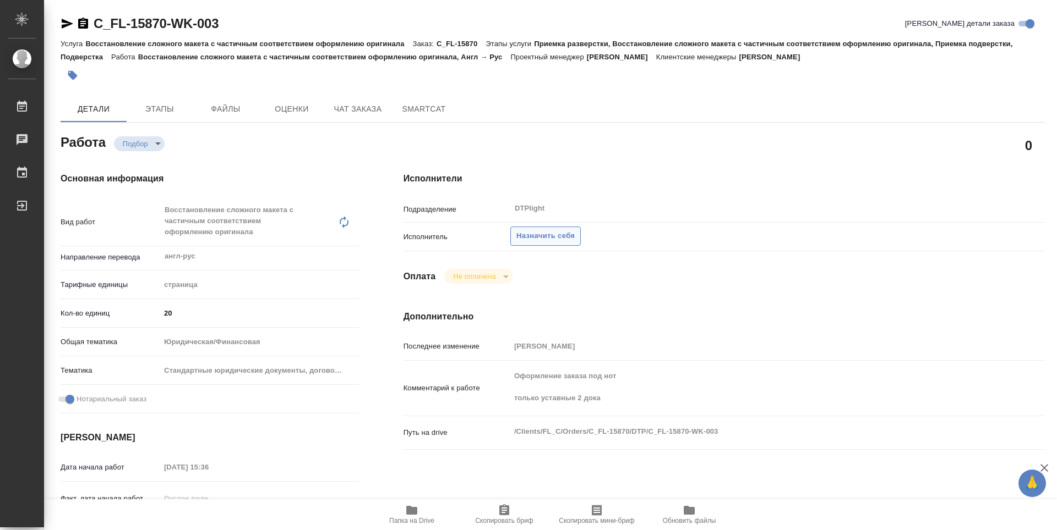
type textarea "x"
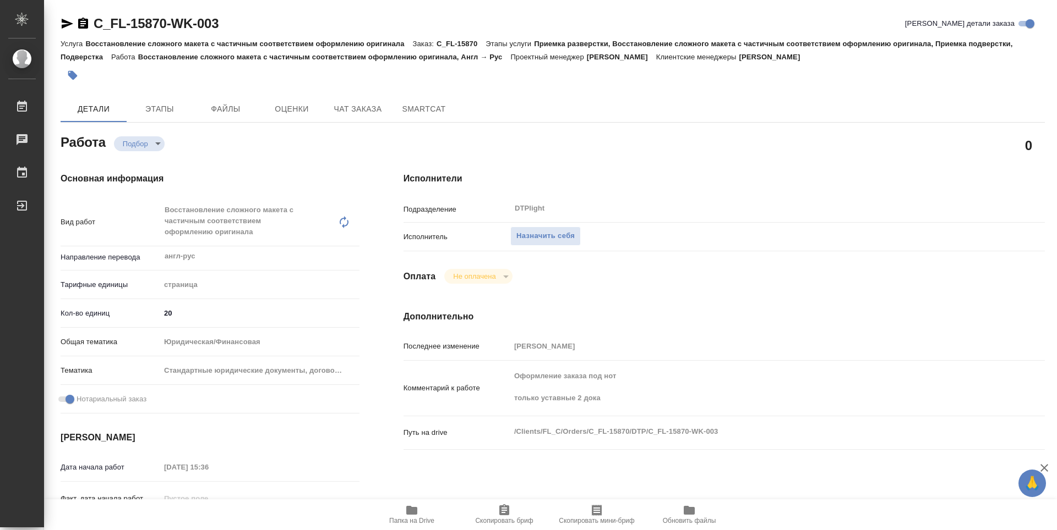
type textarea "x"
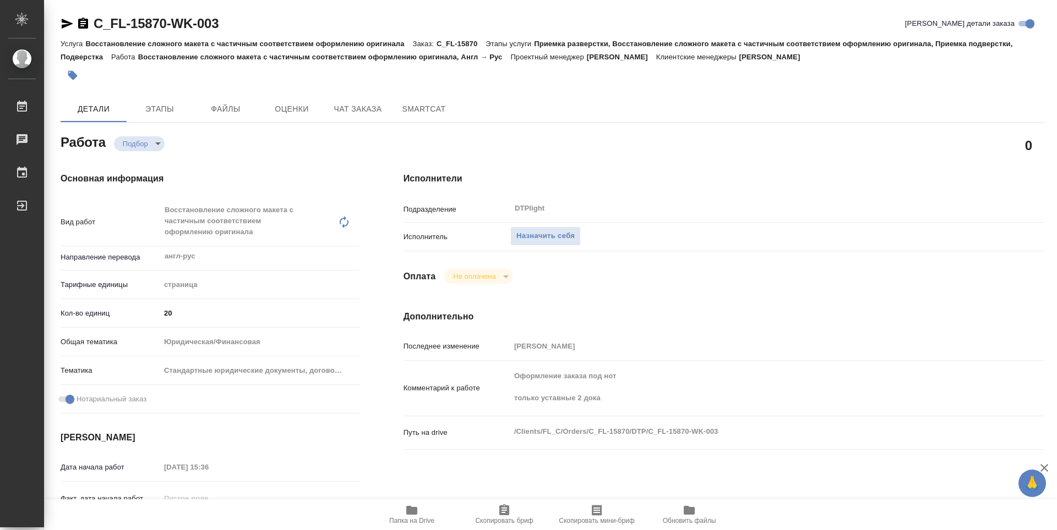
click at [415, 524] on span "Папка на Drive" at bounding box center [411, 521] width 45 height 8
